Goal: Navigation & Orientation: Find specific page/section

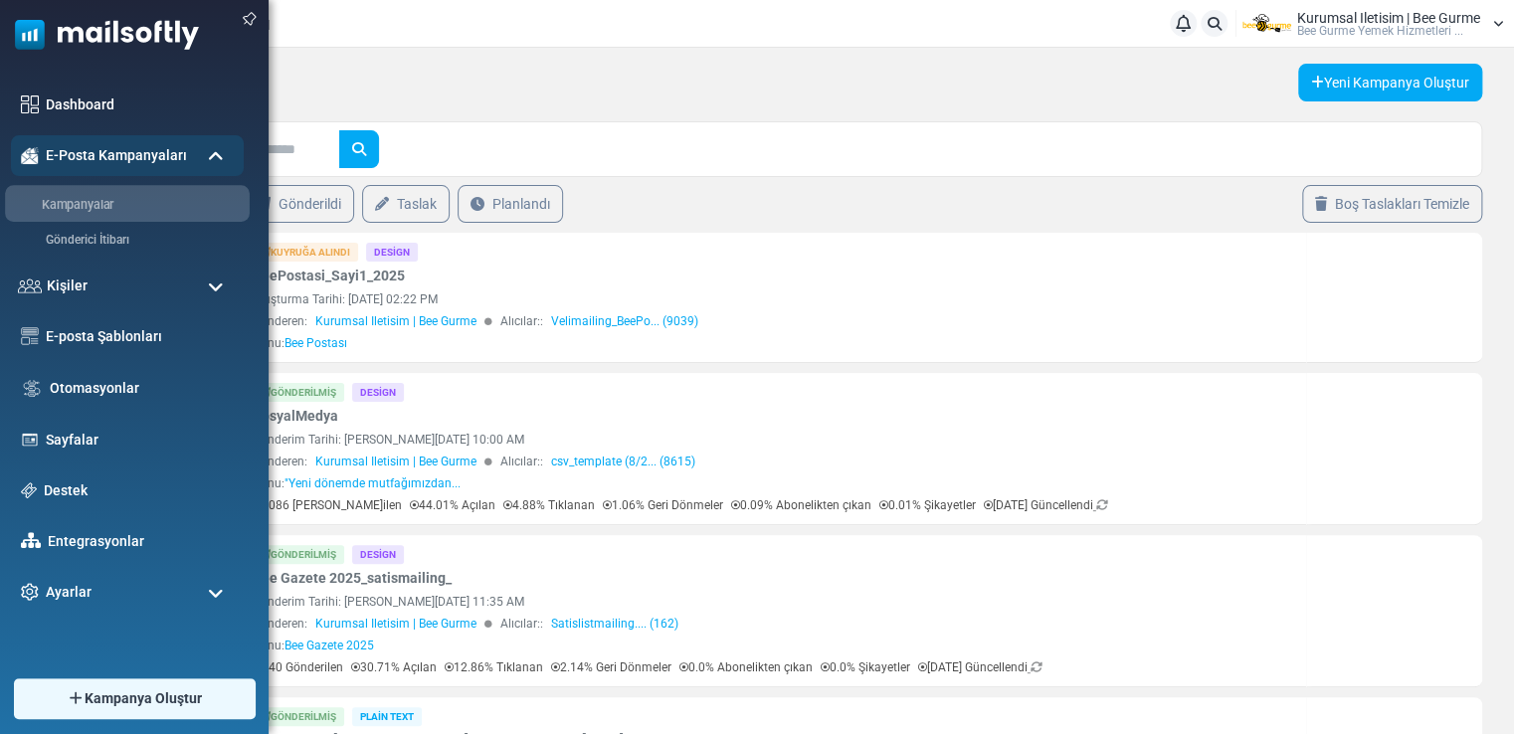
click at [73, 203] on link "Kampanyalar" at bounding box center [124, 205] width 239 height 19
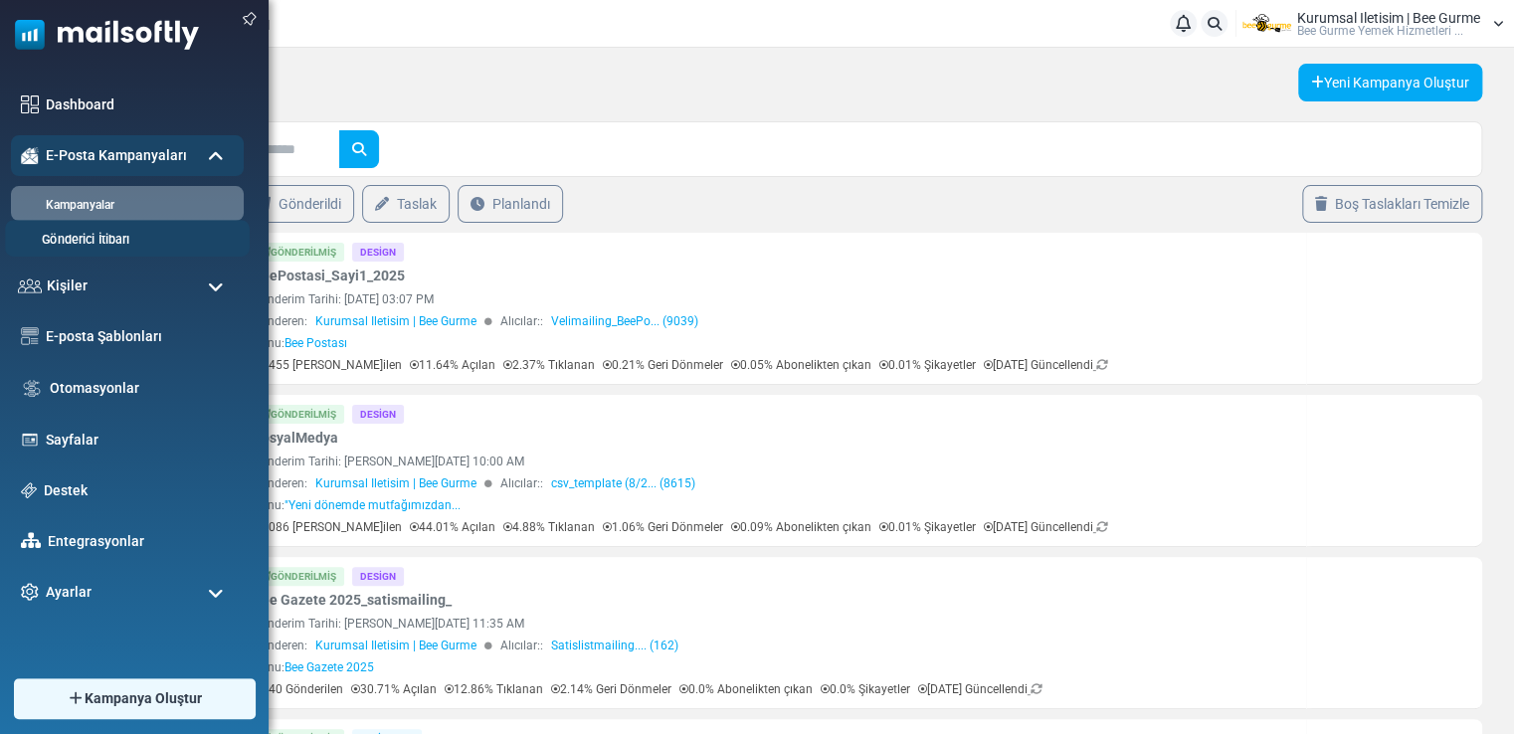
click at [101, 241] on link "Gönderici İtibarı" at bounding box center [124, 240] width 239 height 19
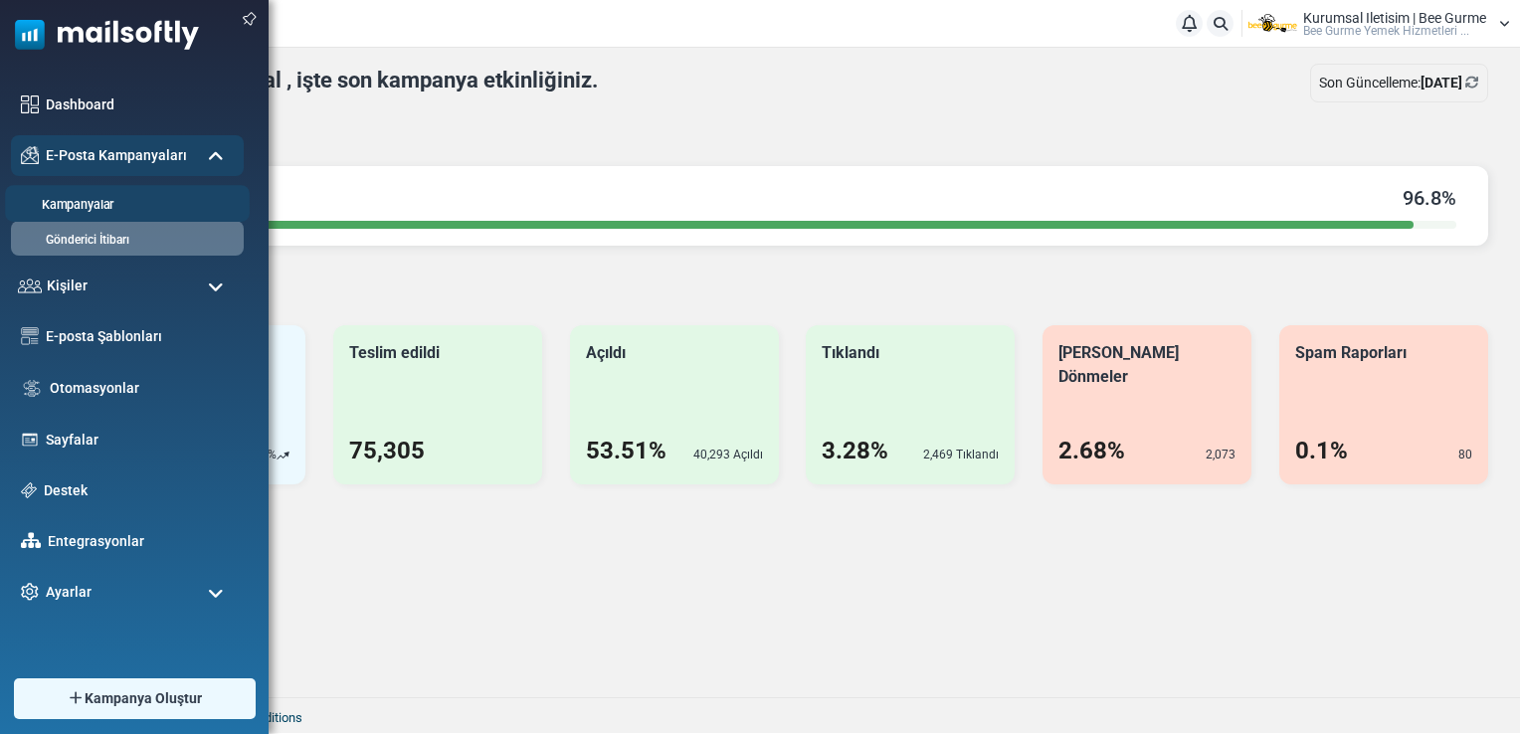
click at [100, 206] on link "Kampanyalar" at bounding box center [124, 205] width 239 height 19
